Goal: Information Seeking & Learning: Learn about a topic

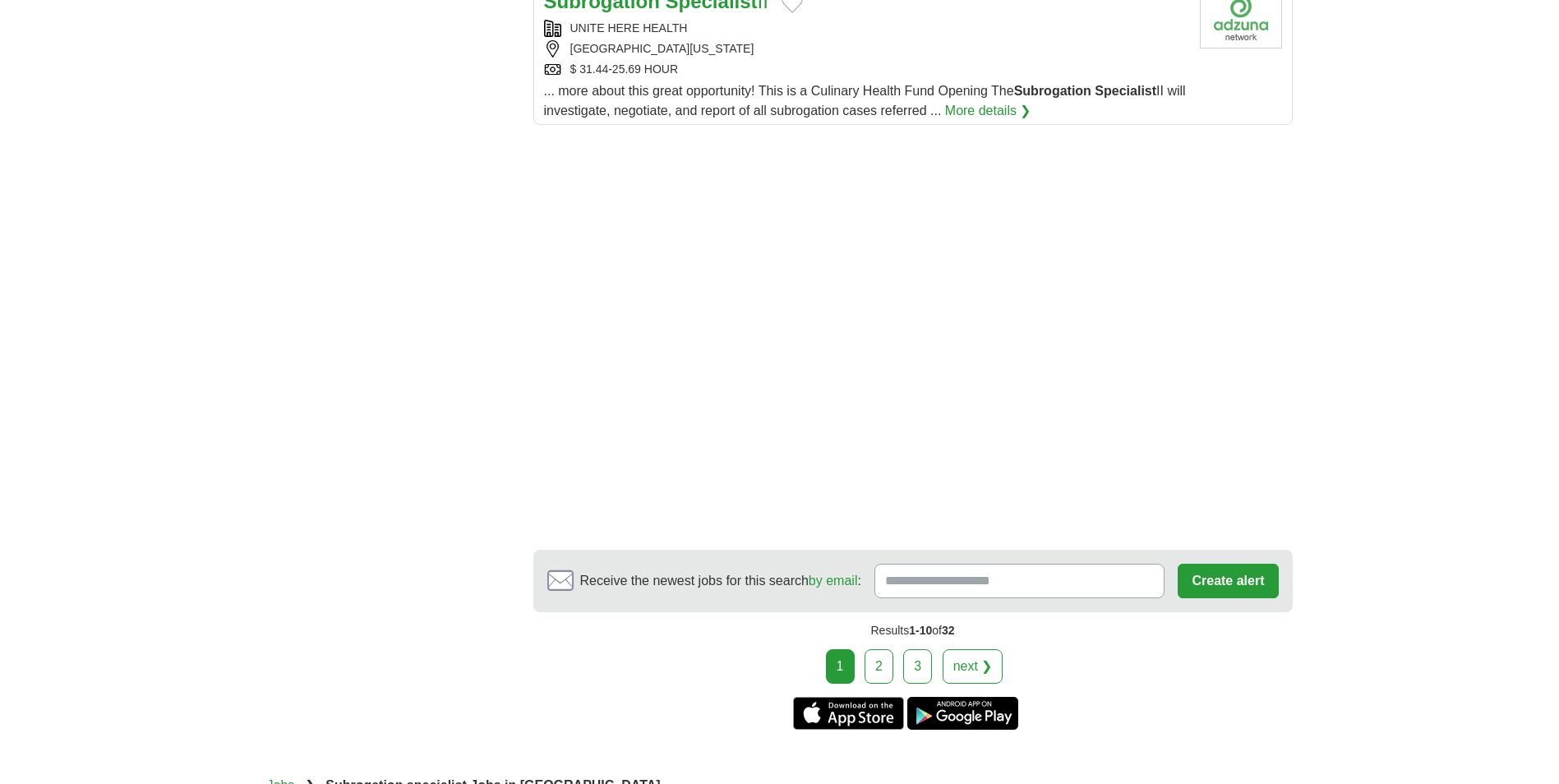
scroll to position [2256, 0]
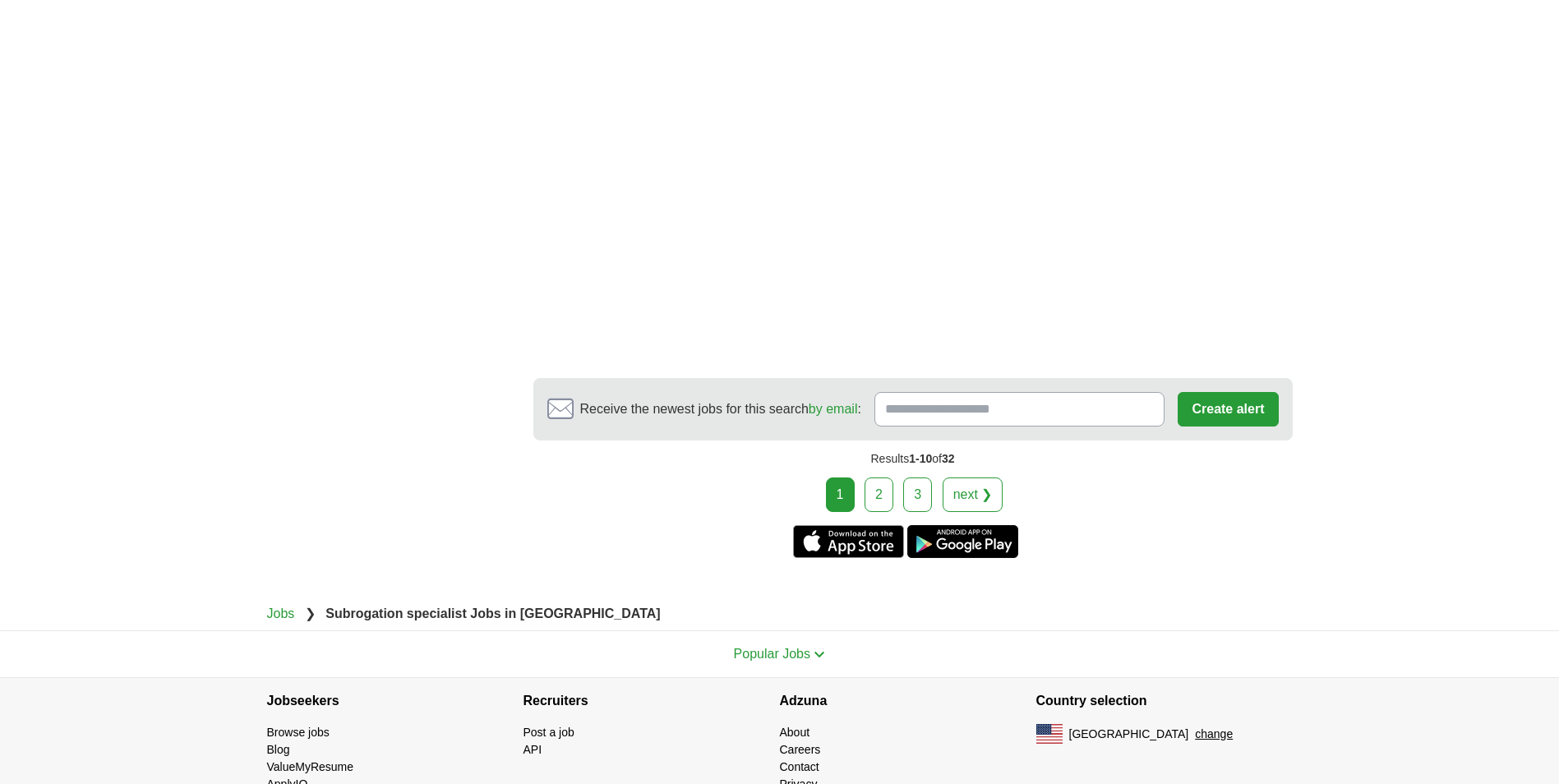
click at [882, 477] on link "2" at bounding box center [878, 494] width 29 height 34
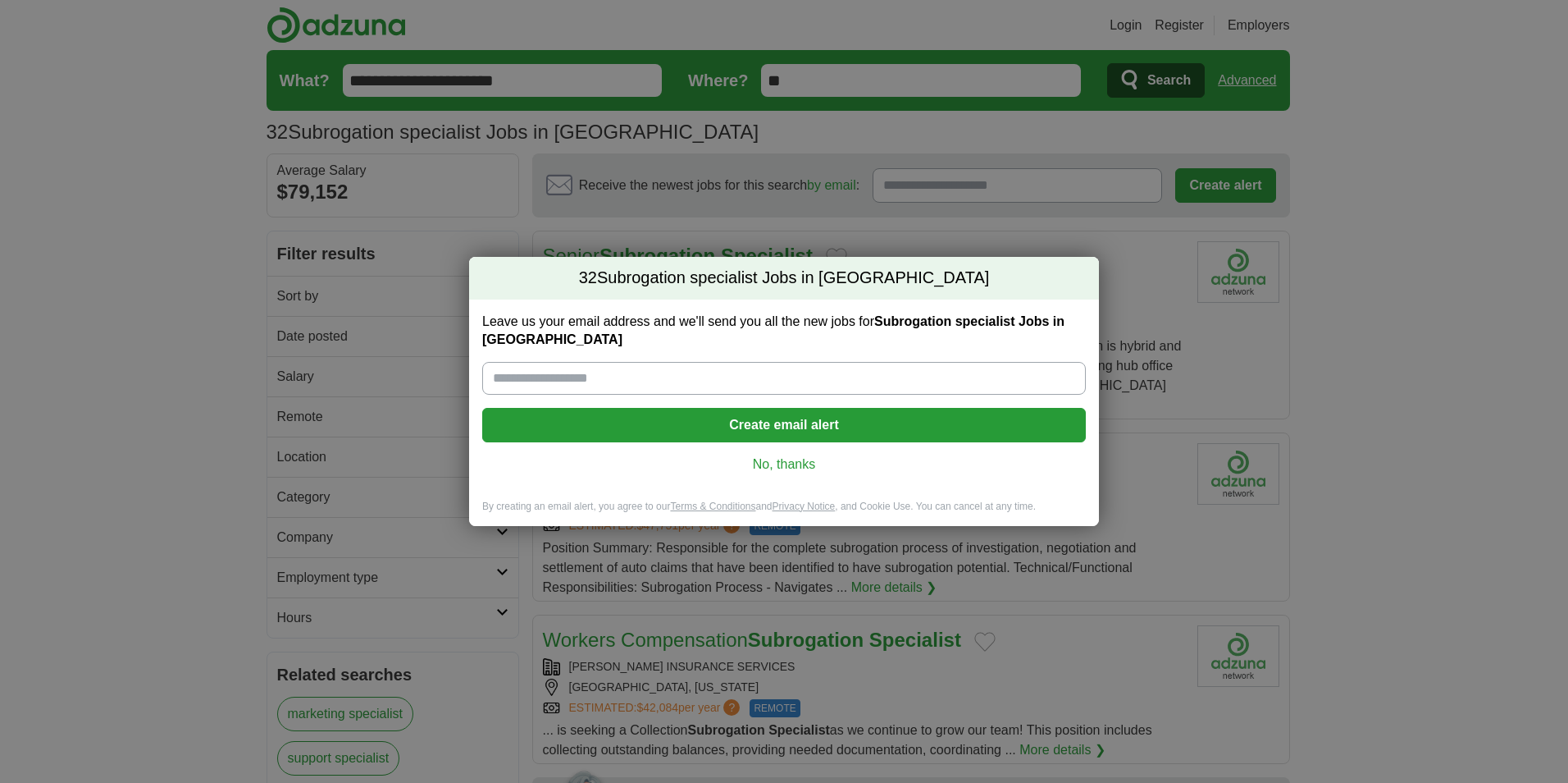
click at [793, 466] on link "No, thanks" at bounding box center [784, 464] width 578 height 18
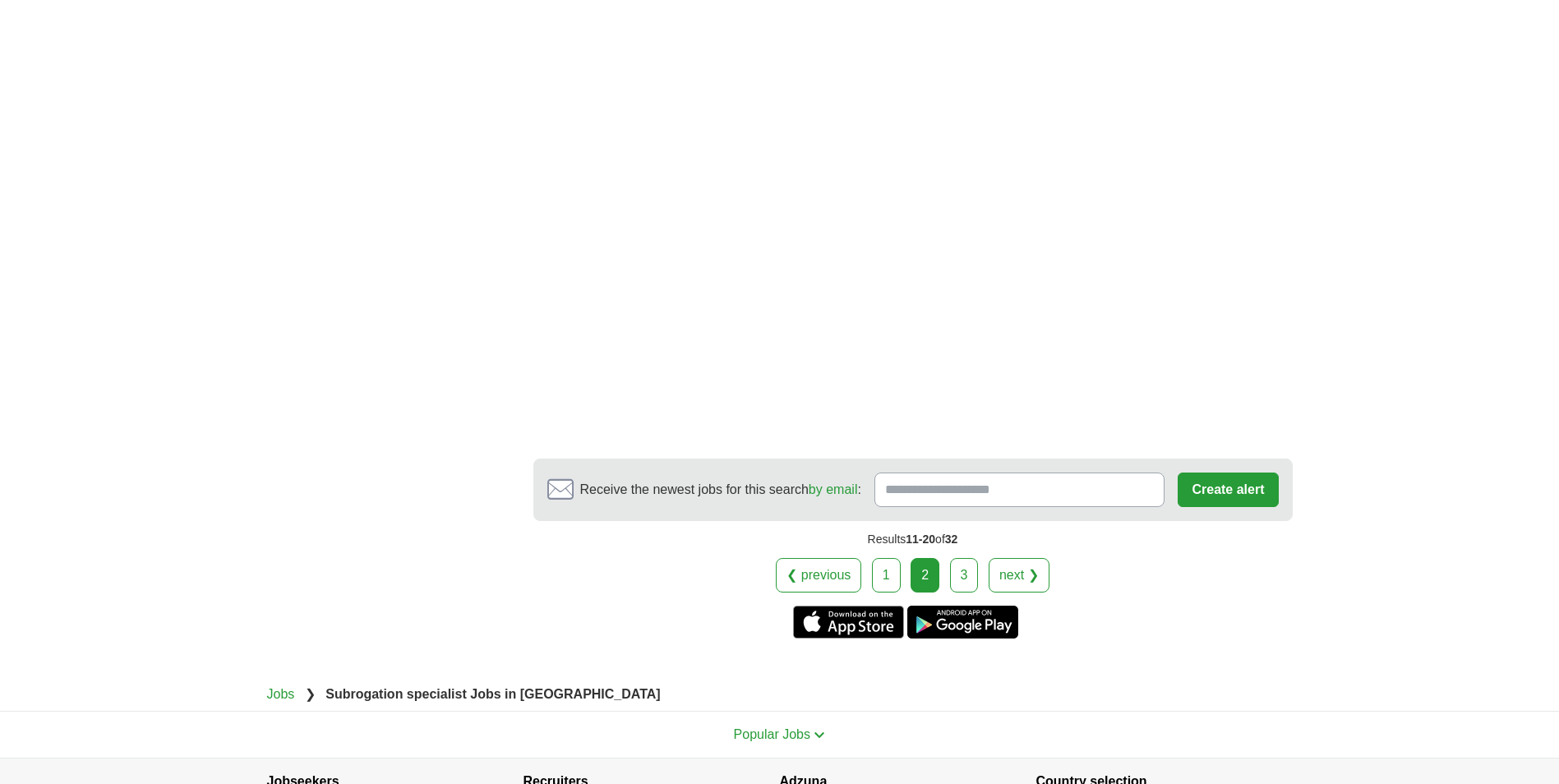
scroll to position [2547, 0]
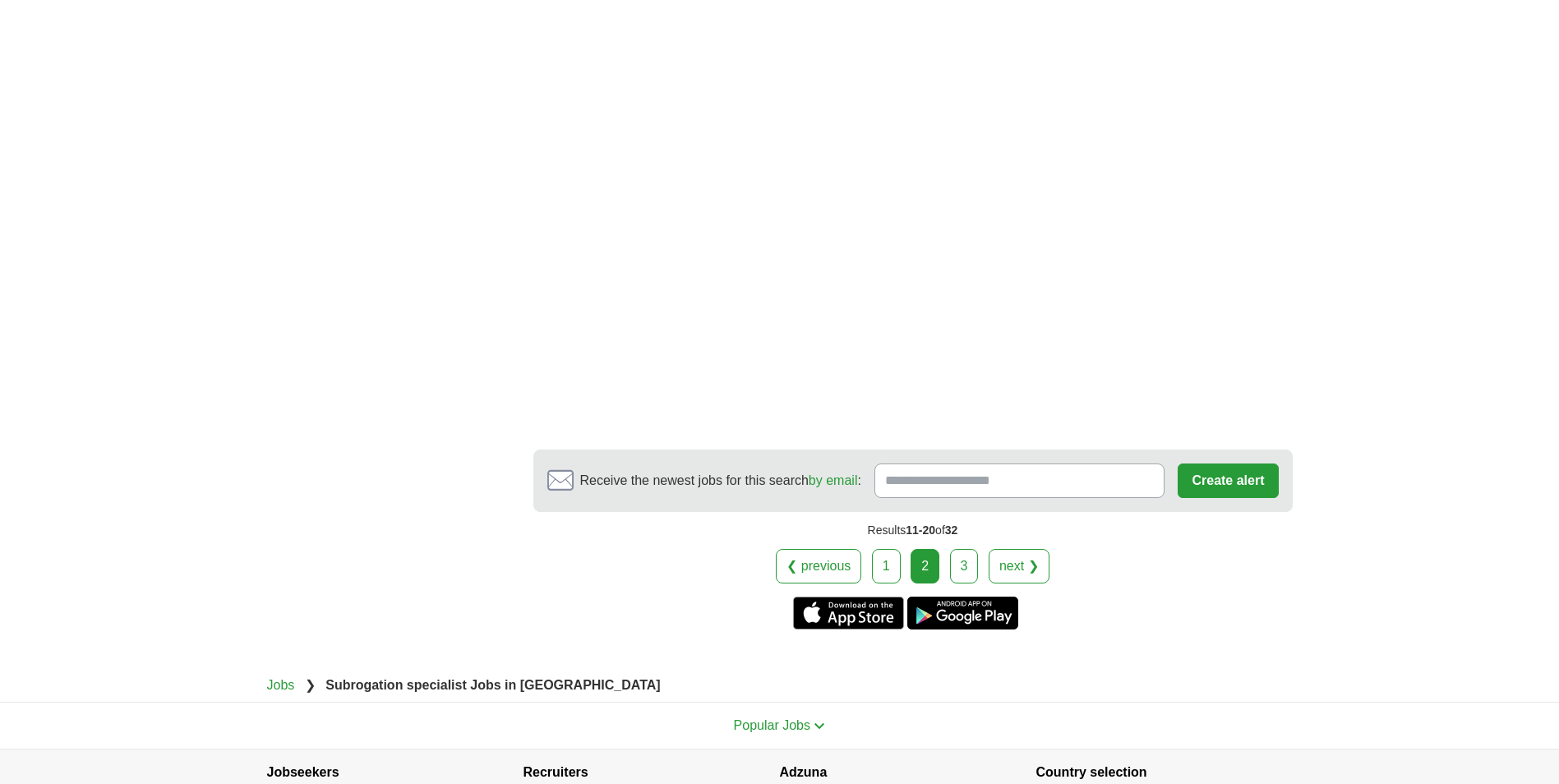
click at [961, 548] on link "3" at bounding box center [964, 565] width 29 height 34
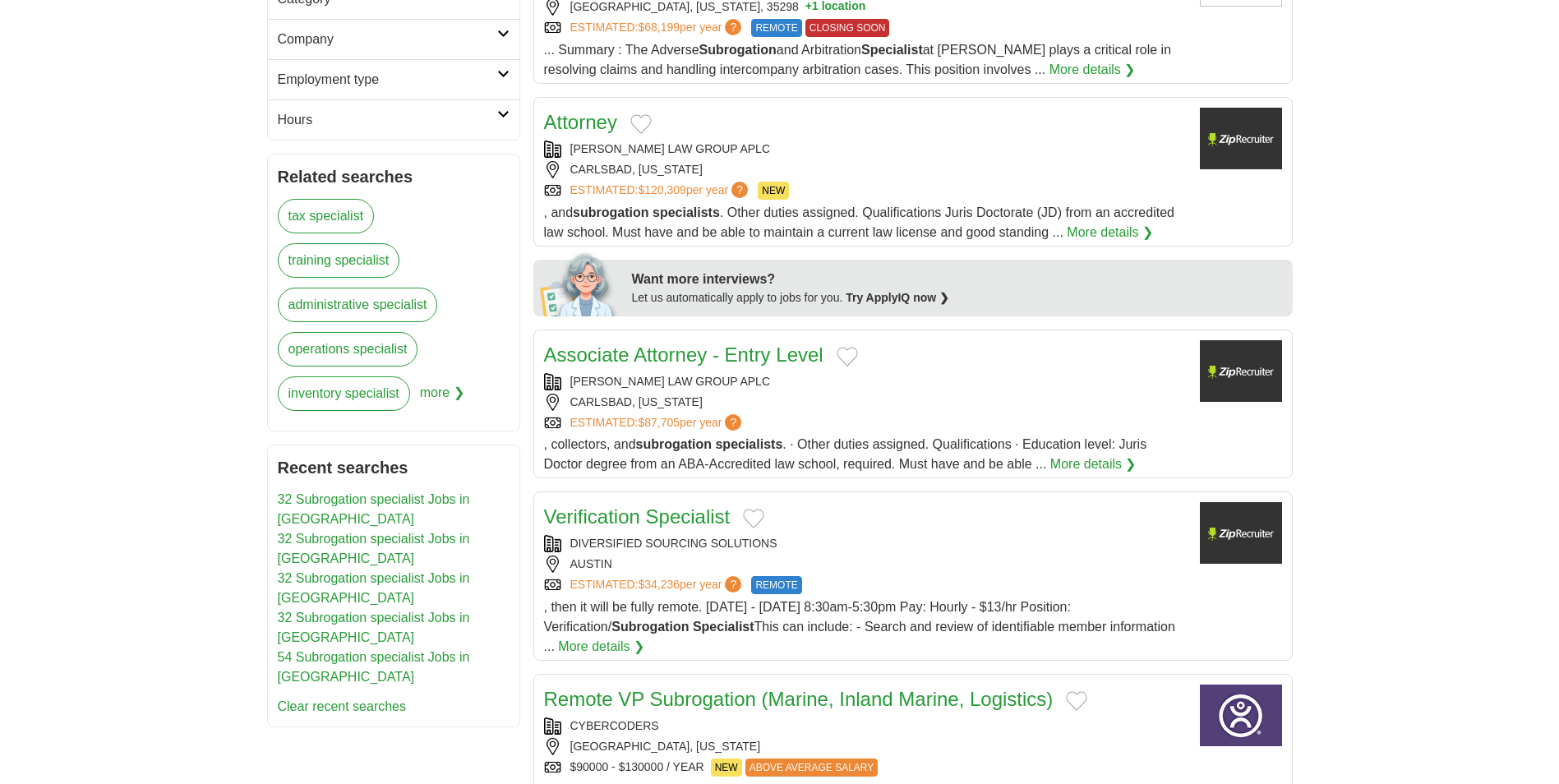
scroll to position [575, 0]
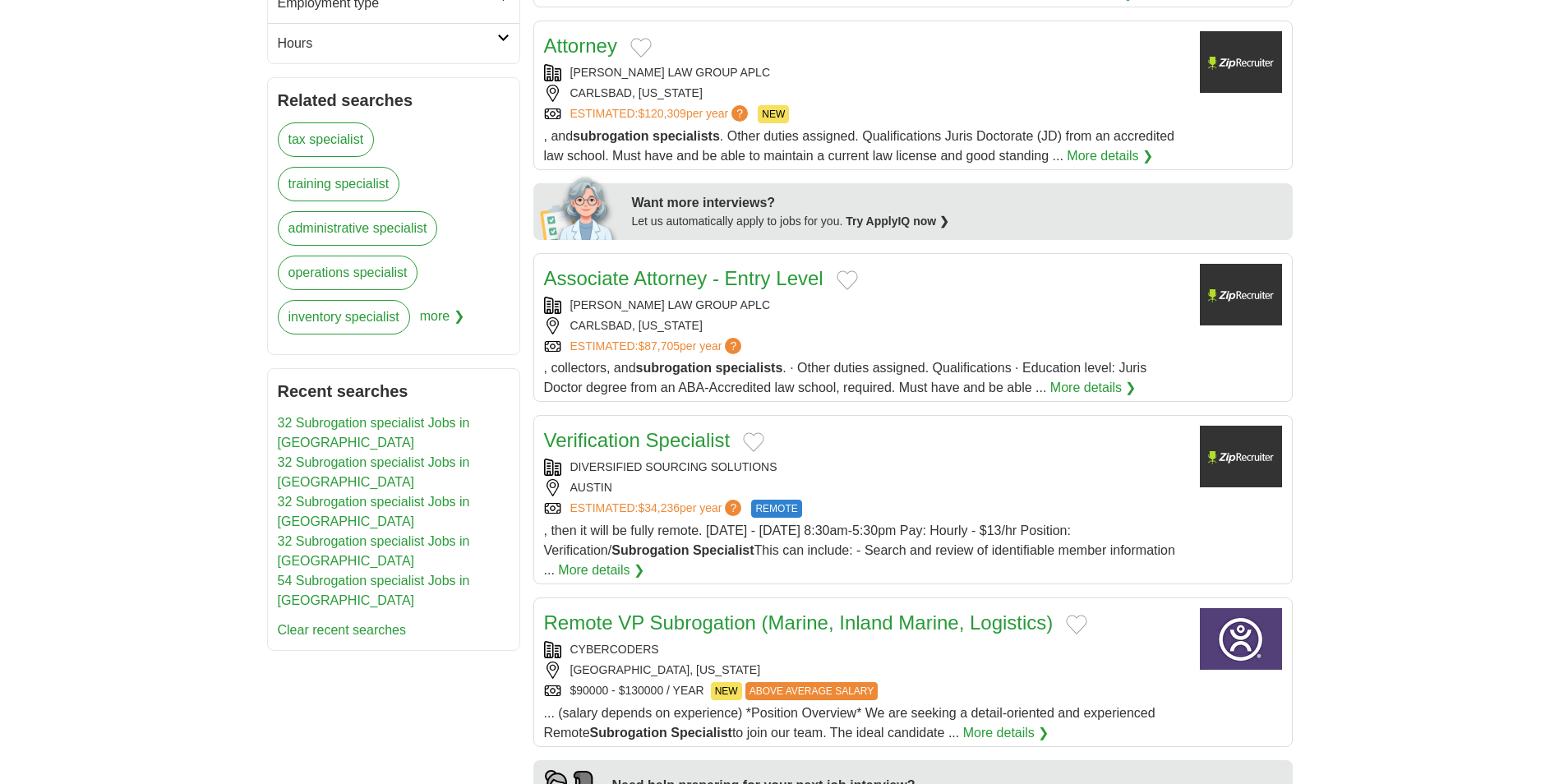
click at [628, 441] on link "Verification Specialist" at bounding box center [637, 439] width 186 height 22
